Goal: Check status: Check status

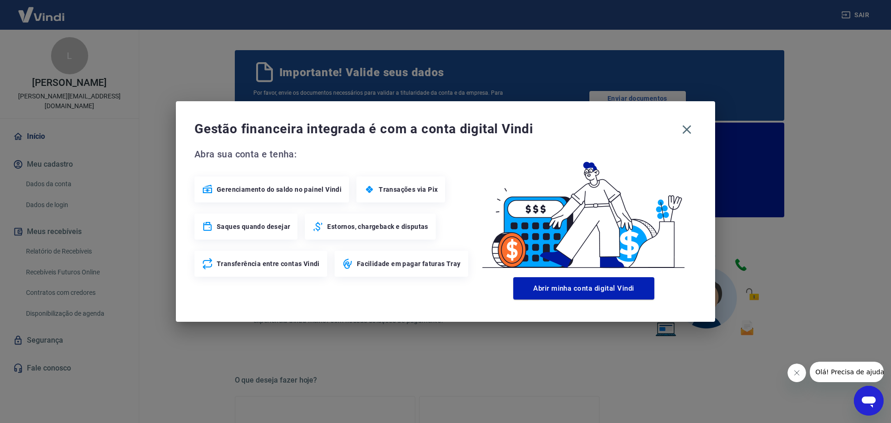
click at [303, 387] on div "Gestão financeira integrada é com a conta digital Vindi Abra sua conta e tenha:…" at bounding box center [445, 211] width 891 height 423
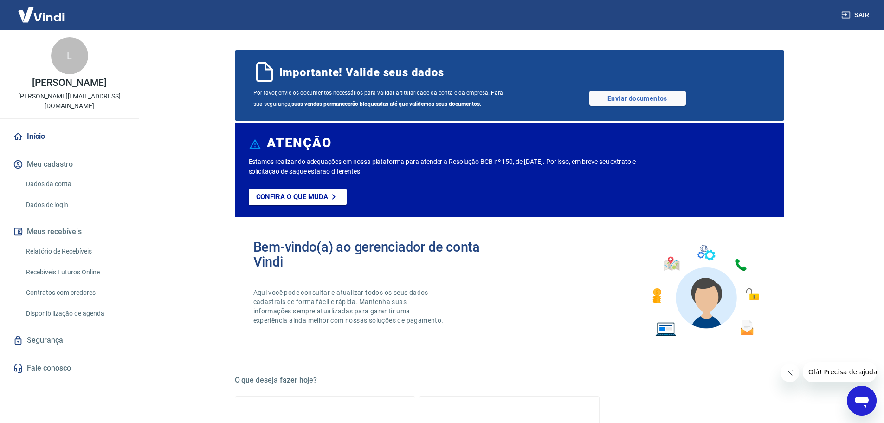
click at [63, 175] on link "Dados da conta" at bounding box center [74, 184] width 105 height 19
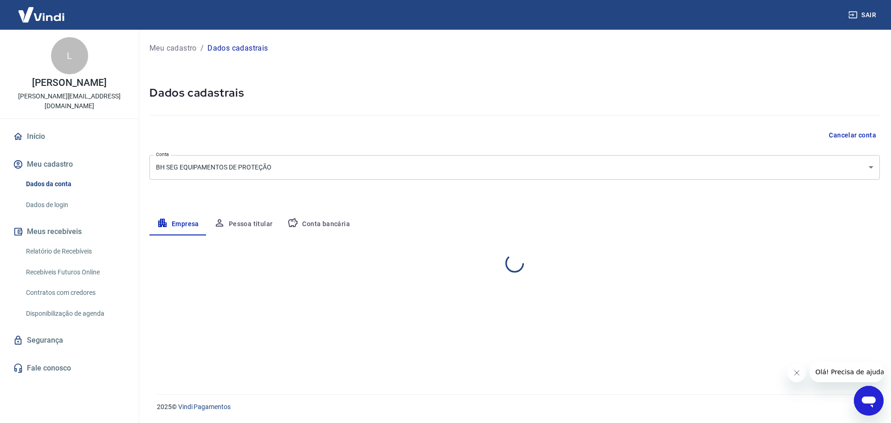
select select "MG"
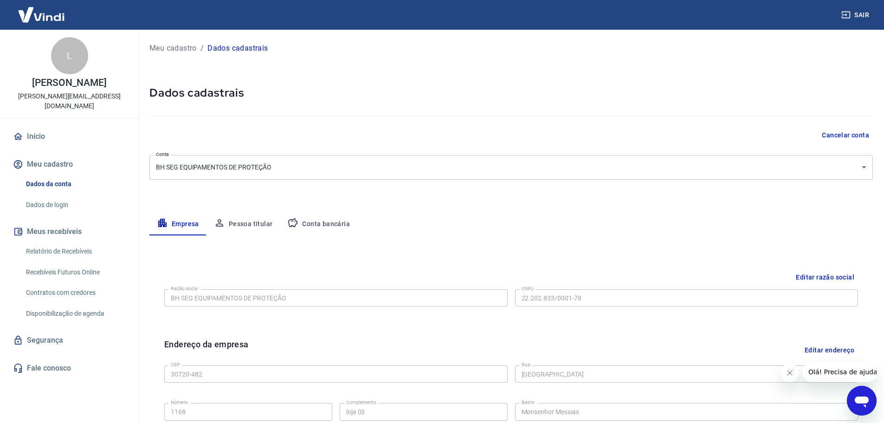
click at [70, 243] on link "Relatório de Recebíveis" at bounding box center [74, 251] width 105 height 19
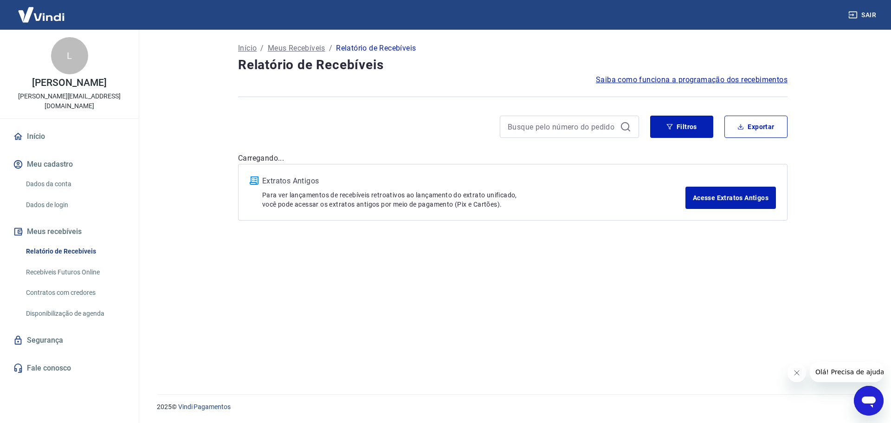
click at [76, 263] on link "Recebíveis Futuros Online" at bounding box center [74, 272] width 105 height 19
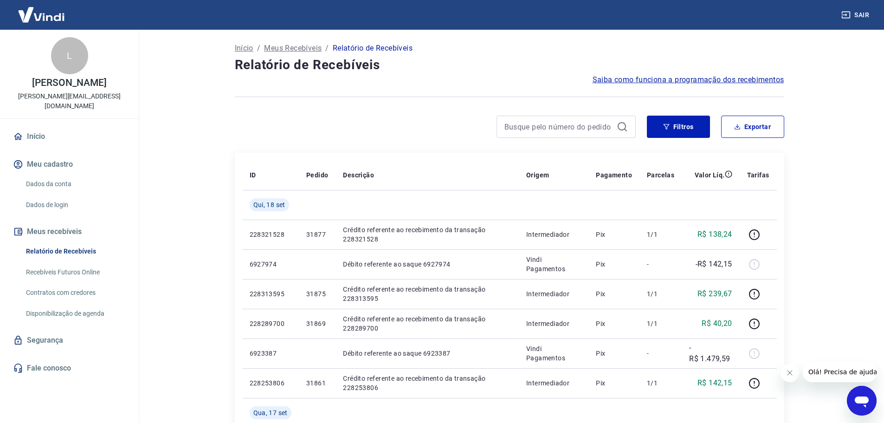
drag, startPoint x: 214, startPoint y: 183, endPoint x: 216, endPoint y: 178, distance: 5.4
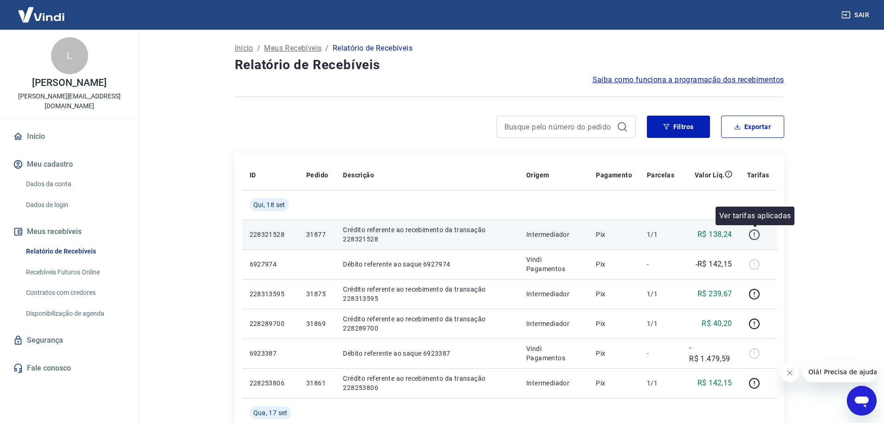
click at [757, 235] on icon "button" at bounding box center [755, 235] width 12 height 12
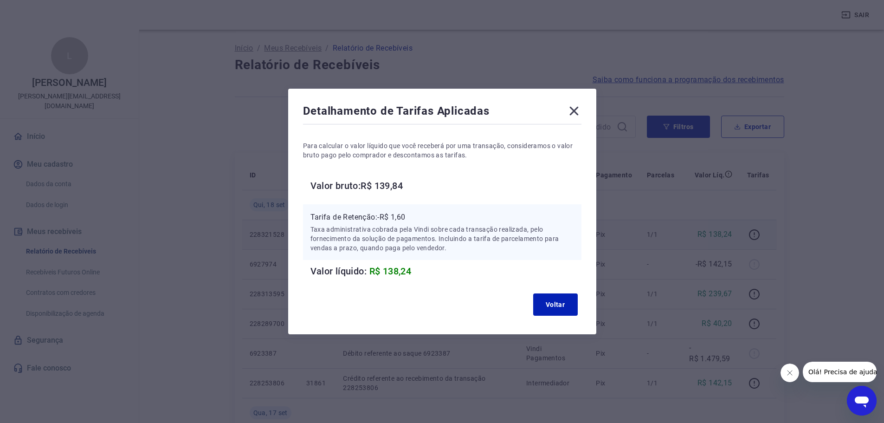
click at [536, 242] on p "Taxa administrativa cobrada pela Vindi sobre cada transação realizada, pelo for…" at bounding box center [443, 239] width 264 height 28
click at [574, 106] on icon at bounding box center [574, 111] width 15 height 15
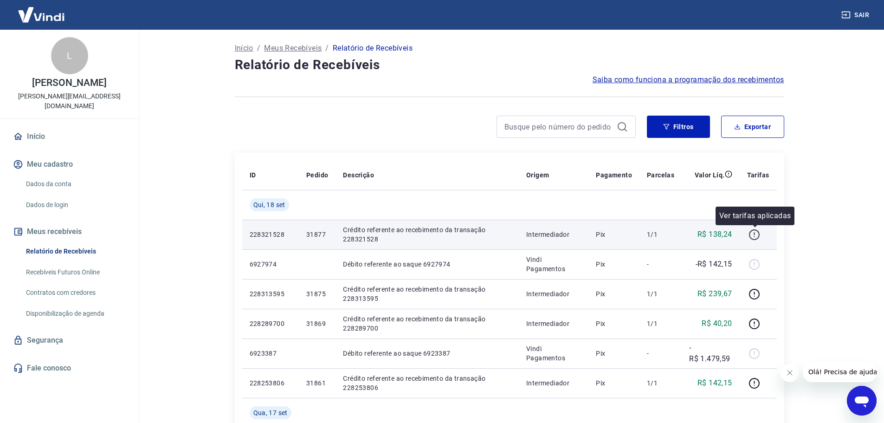
click at [755, 234] on icon "button" at bounding box center [755, 235] width 12 height 12
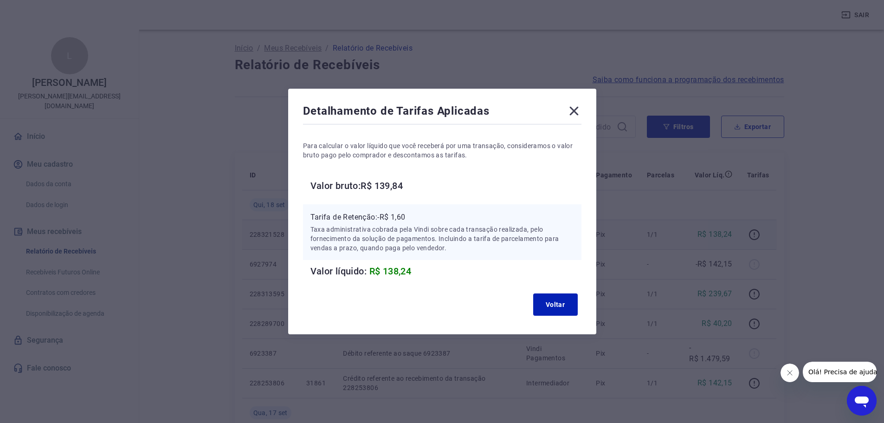
click at [695, 240] on div "Detalhamento de Tarifas Aplicadas Para calcular o valor líquido que você recebe…" at bounding box center [442, 211] width 884 height 423
click at [578, 119] on div "Detalhamento de Tarifas Aplicadas" at bounding box center [442, 113] width 279 height 19
click at [579, 111] on icon at bounding box center [574, 111] width 15 height 15
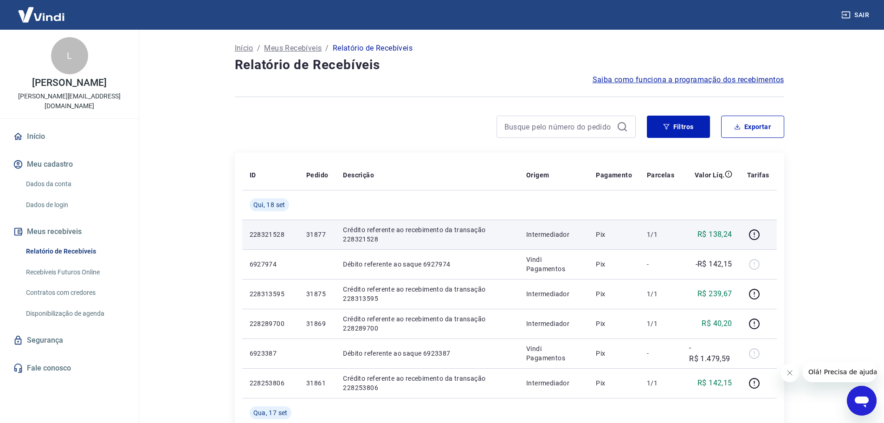
click at [266, 234] on p "228321528" at bounding box center [271, 234] width 42 height 9
click at [324, 230] on p "31877" at bounding box center [317, 234] width 22 height 9
click at [351, 233] on p "Crédito referente ao recebimento da transação 228321528" at bounding box center [427, 234] width 168 height 19
click at [376, 233] on p "Crédito referente ao recebimento da transação 228321528" at bounding box center [427, 234] width 168 height 19
click at [549, 234] on p "Intermediador" at bounding box center [553, 234] width 55 height 9
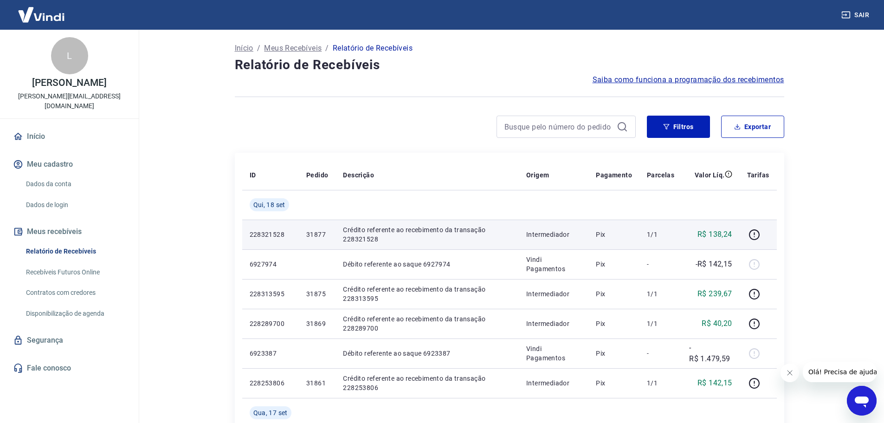
click at [612, 234] on p "Pix" at bounding box center [614, 234] width 36 height 9
click at [656, 233] on p "1/1" at bounding box center [660, 234] width 27 height 9
click at [652, 233] on p "1/1" at bounding box center [660, 234] width 27 height 9
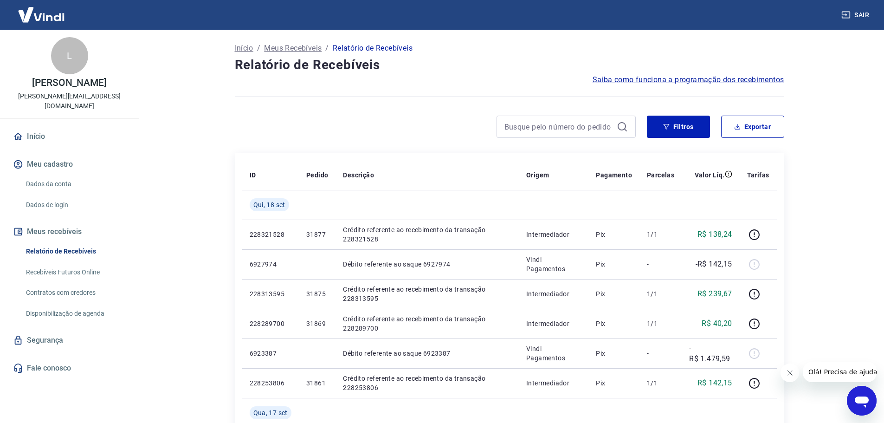
drag, startPoint x: 237, startPoint y: 224, endPoint x: 228, endPoint y: 220, distance: 10.2
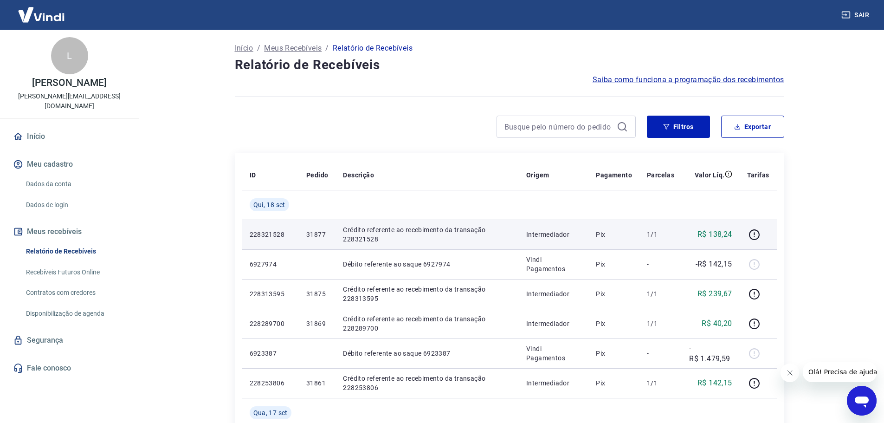
click at [259, 231] on p "228321528" at bounding box center [271, 234] width 42 height 9
click at [263, 240] on td "228321528" at bounding box center [270, 235] width 57 height 30
click at [269, 231] on p "228321528" at bounding box center [271, 234] width 42 height 9
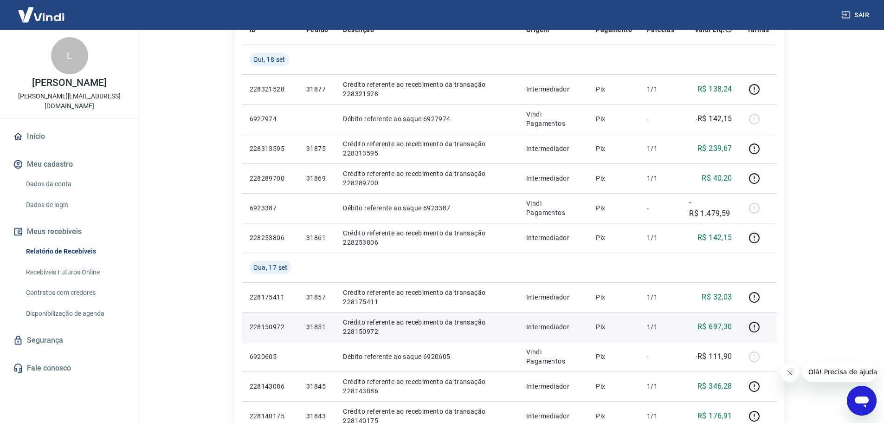
scroll to position [186, 0]
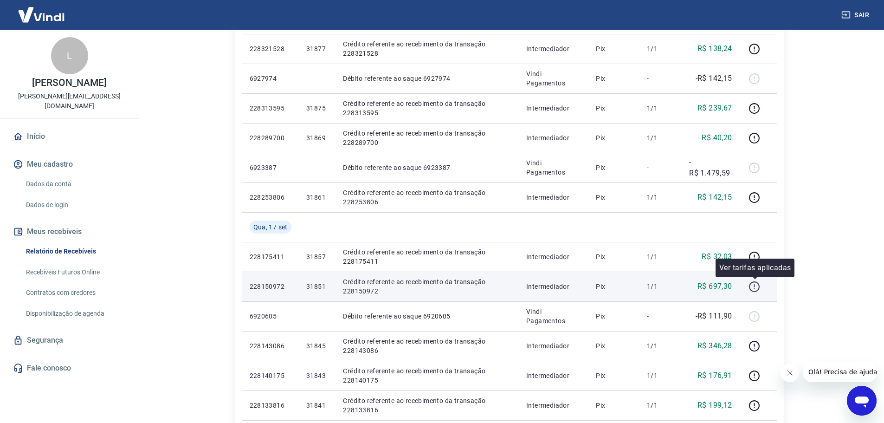
click at [757, 291] on icon "button" at bounding box center [754, 286] width 11 height 11
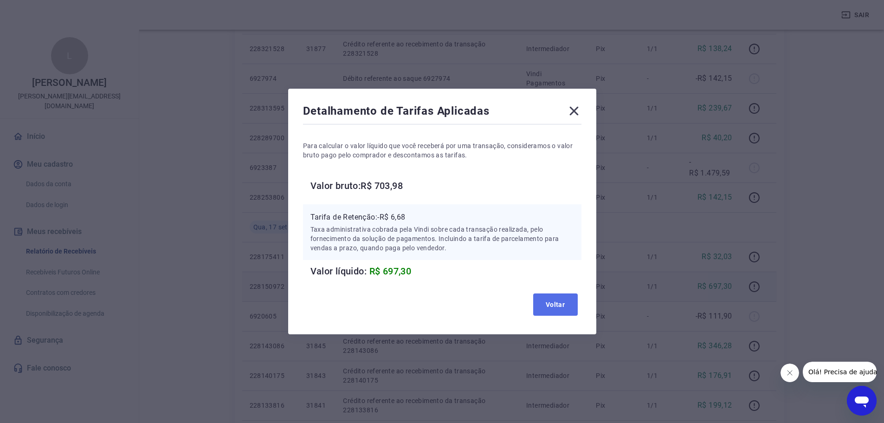
click at [565, 301] on button "Voltar" at bounding box center [555, 304] width 45 height 22
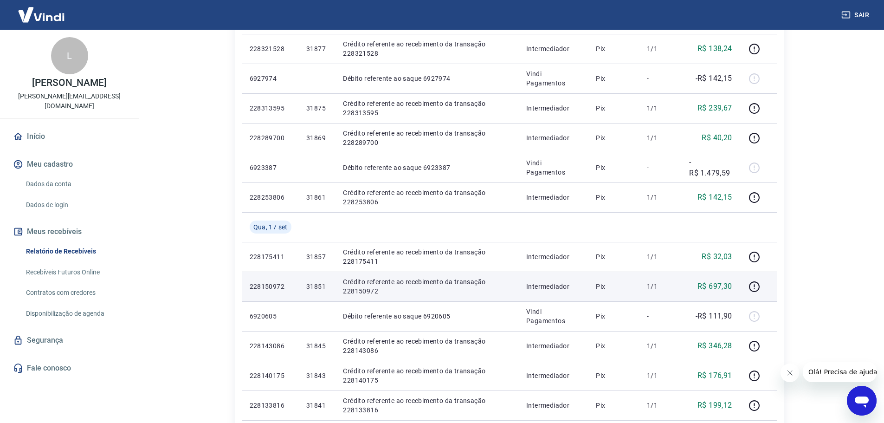
click at [813, 237] on html "Sair L [PERSON_NAME] [PERSON_NAME][EMAIL_ADDRESS][DOMAIN_NAME] Início Meu cadas…" at bounding box center [442, 25] width 884 height 423
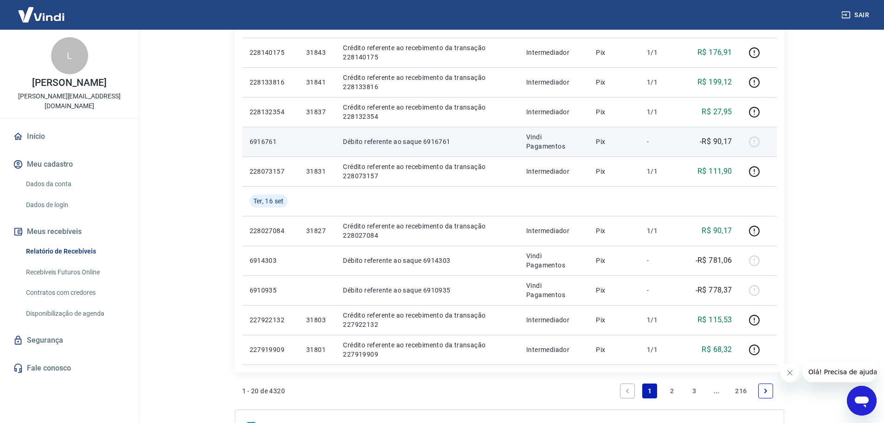
scroll to position [511, 0]
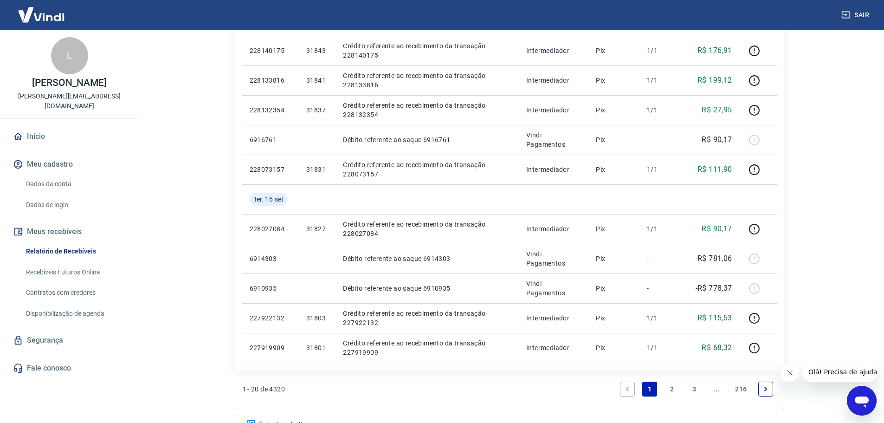
drag, startPoint x: 839, startPoint y: 272, endPoint x: 837, endPoint y: 281, distance: 9.0
click at [674, 387] on link "2" at bounding box center [672, 389] width 15 height 15
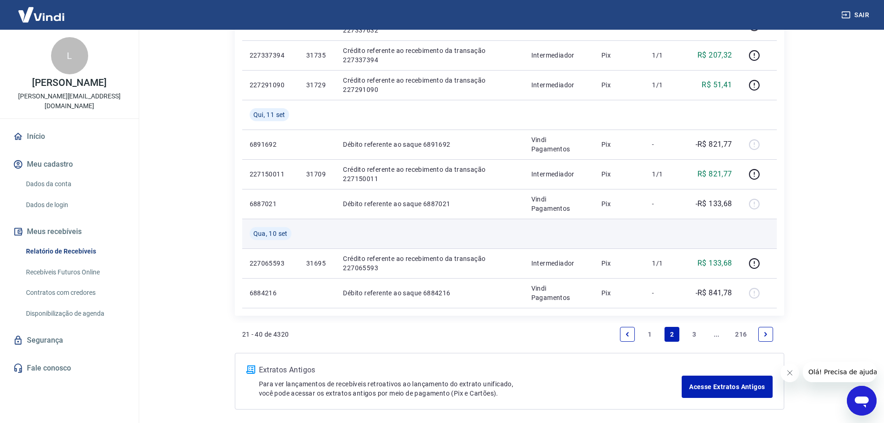
scroll to position [599, 0]
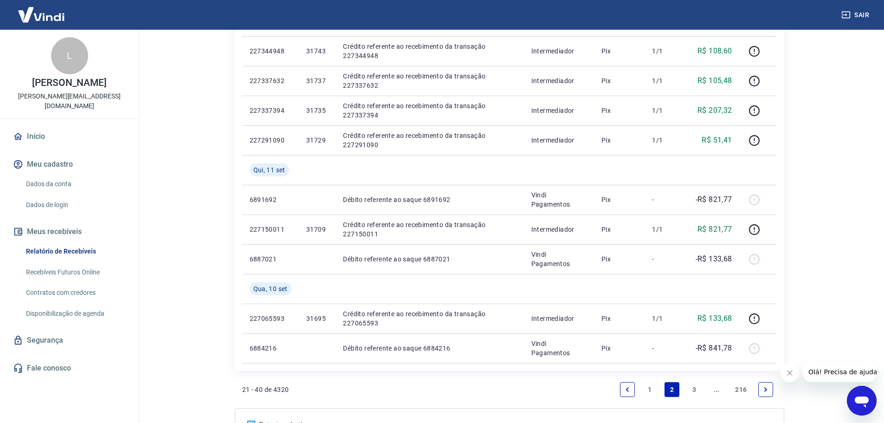
click at [691, 385] on link "3" at bounding box center [694, 389] width 15 height 15
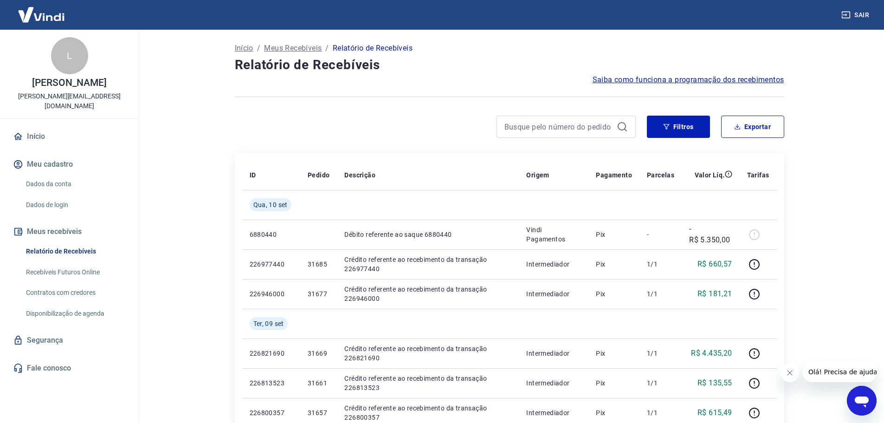
scroll to position [46, 0]
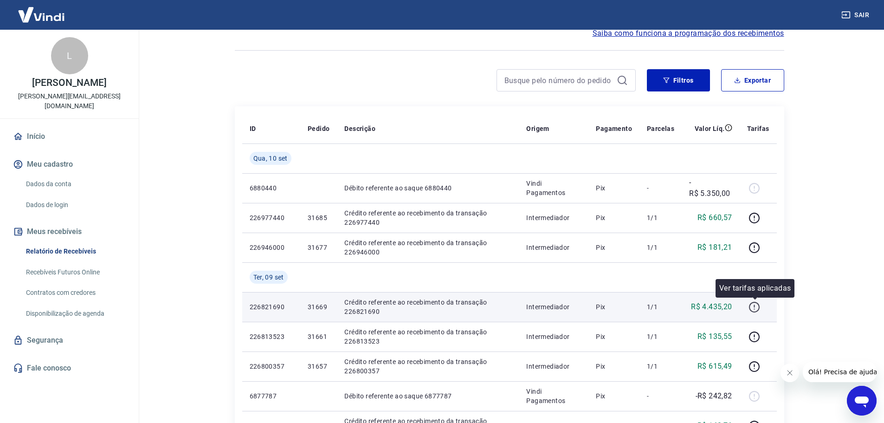
click at [749, 313] on button "button" at bounding box center [754, 306] width 15 height 15
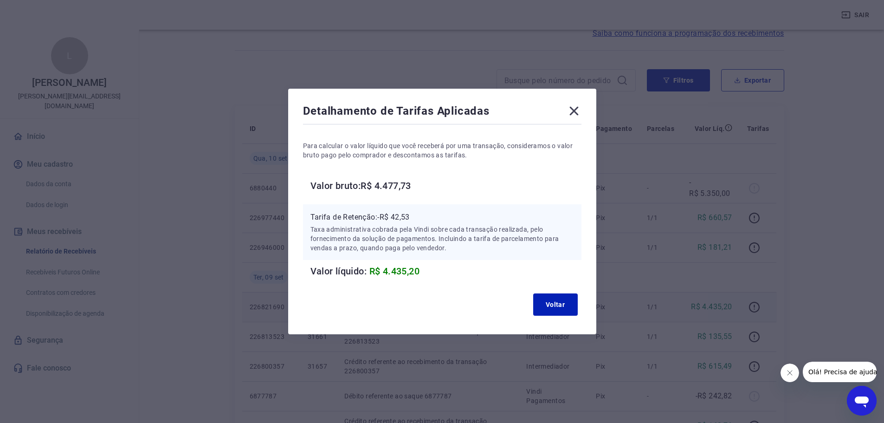
click at [513, 279] on div "Detalhamento de Tarifas Aplicadas Para calcular o valor líquido que você recebe…" at bounding box center [442, 212] width 308 height 246
click at [518, 277] on h6 "Valor líquido: R$ 4.435,20" at bounding box center [446, 271] width 271 height 15
click at [582, 123] on div "Detalhamento de Tarifas Aplicadas Para calcular o valor líquido que você recebe…" at bounding box center [442, 212] width 308 height 246
click at [580, 112] on icon at bounding box center [574, 111] width 15 height 15
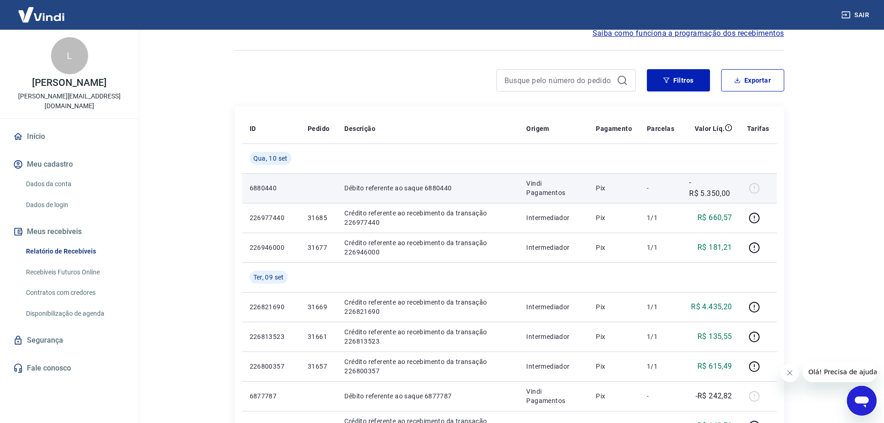
drag, startPoint x: 747, startPoint y: 188, endPoint x: 777, endPoint y: 189, distance: 29.7
click at [777, 189] on td at bounding box center [758, 188] width 37 height 30
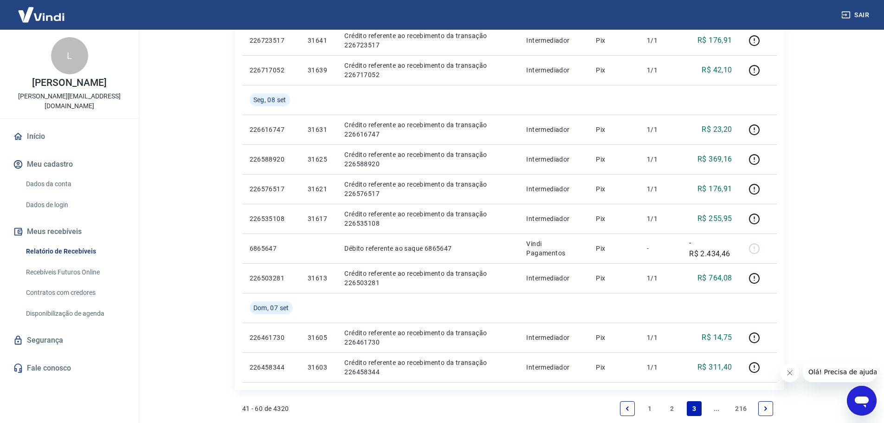
scroll to position [308, 0]
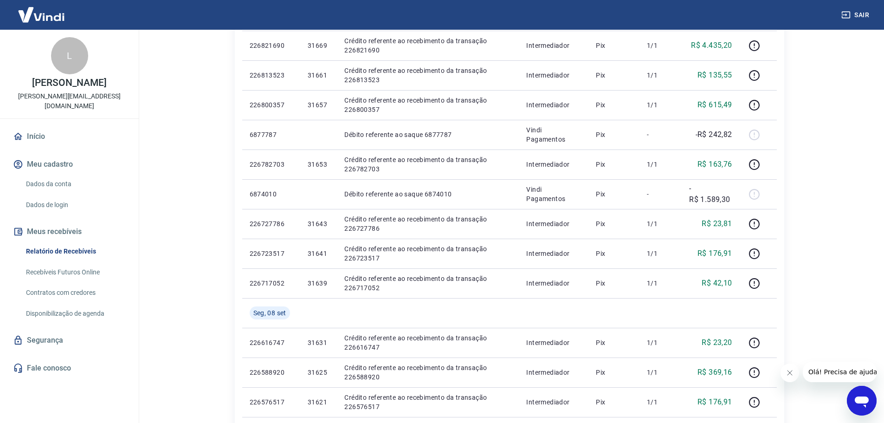
click at [53, 179] on link "Dados da conta" at bounding box center [74, 184] width 105 height 19
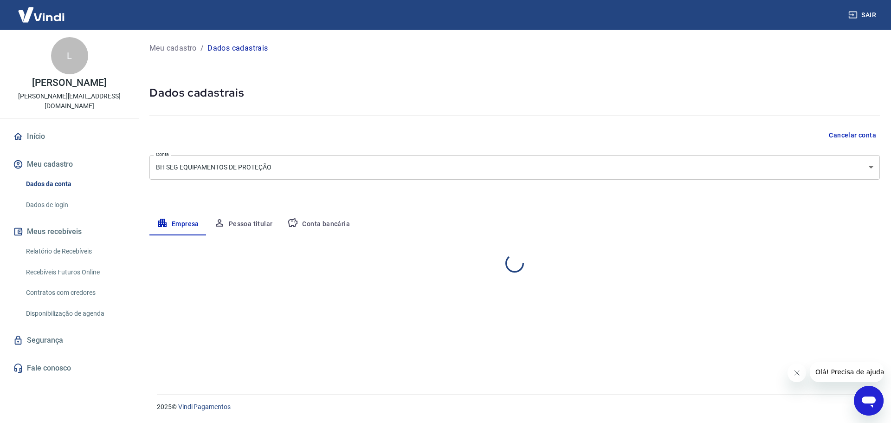
select select "MG"
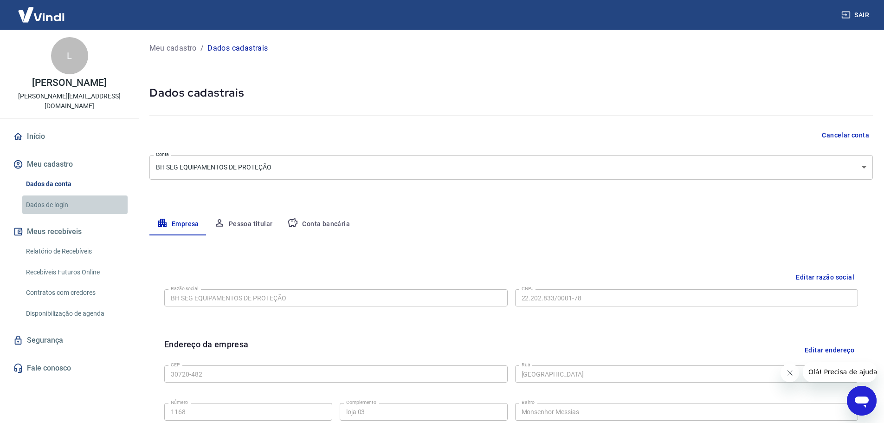
click at [58, 195] on link "Dados de login" at bounding box center [74, 204] width 105 height 19
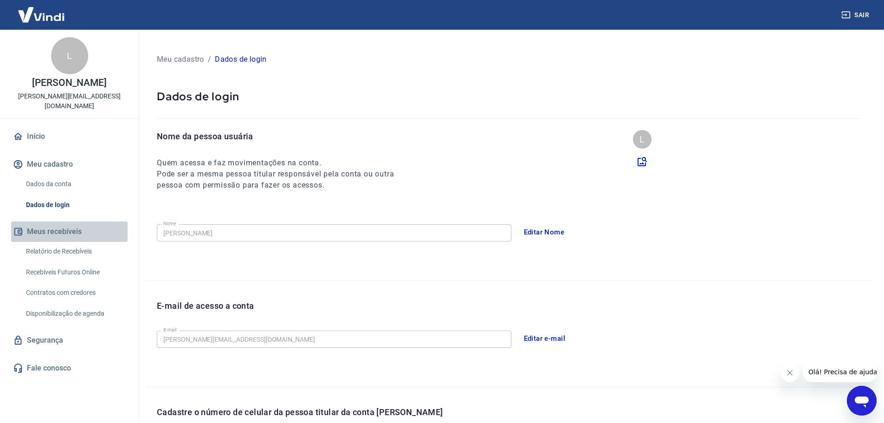
click at [61, 225] on button "Meus recebíveis" at bounding box center [69, 231] width 117 height 20
click at [62, 242] on link "Relatório de Recebíveis" at bounding box center [74, 251] width 105 height 19
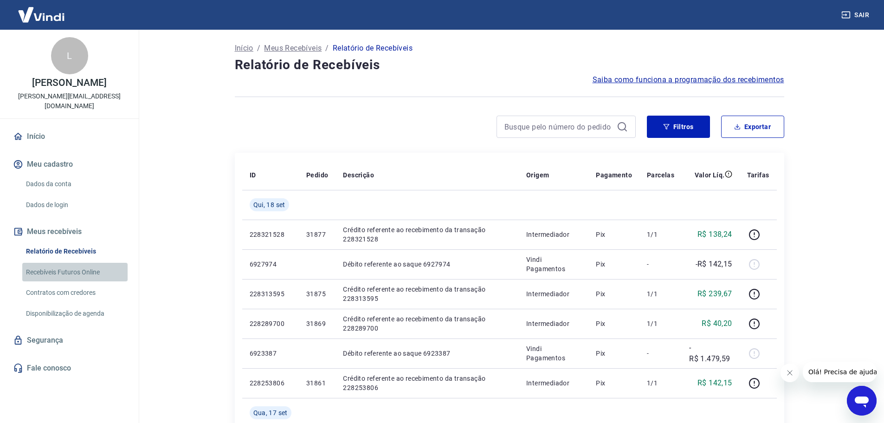
click at [74, 263] on link "Recebíveis Futuros Online" at bounding box center [74, 272] width 105 height 19
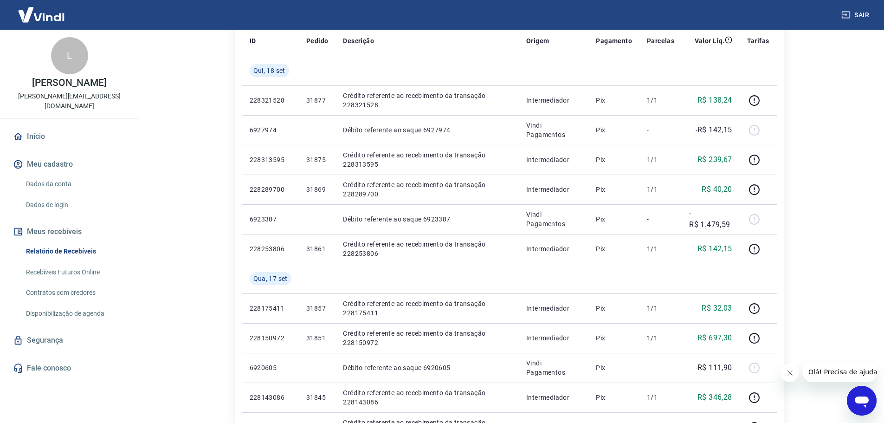
scroll to position [139, 0]
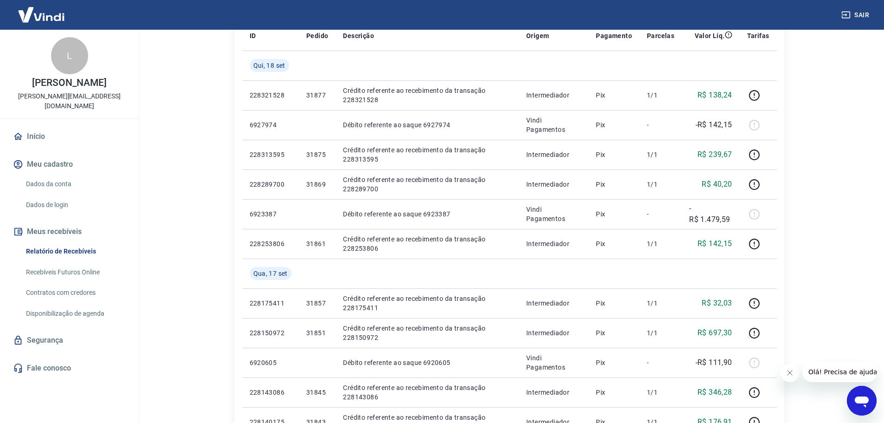
click at [217, 218] on div "Início / Meus Recebíveis / Relatório de Recebíveis Relatório de Recebíveis Saib…" at bounding box center [510, 368] width 594 height 956
